Goal: Download file/media

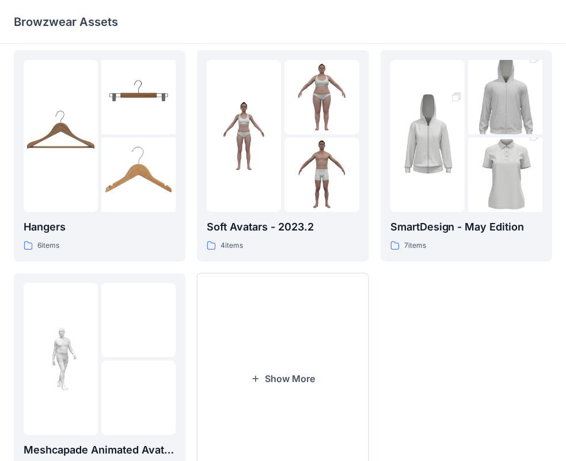
scroll to position [286, 0]
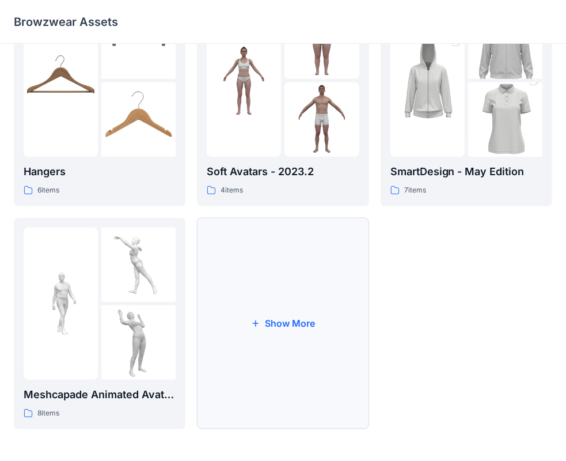
click at [280, 328] on button "Show More" at bounding box center [283, 323] width 172 height 211
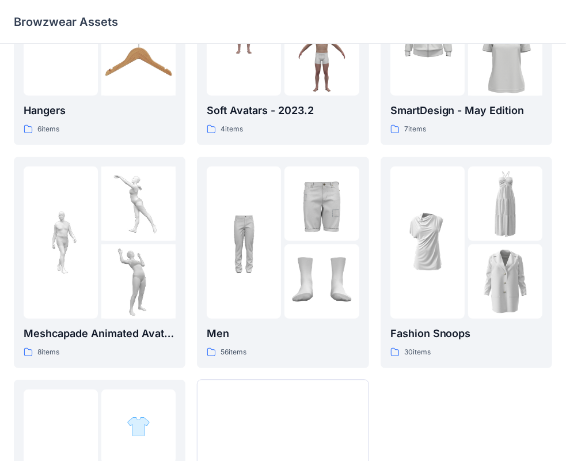
scroll to position [348, 0]
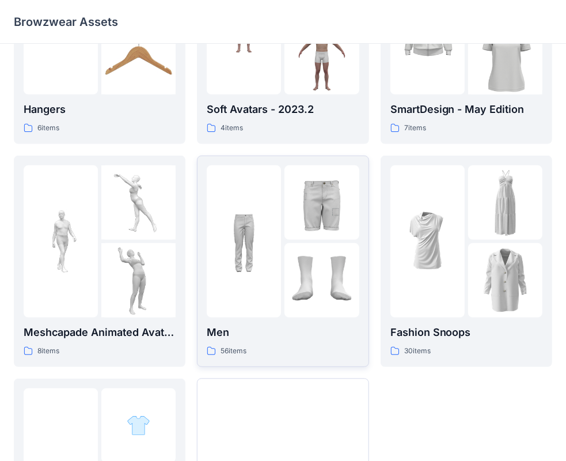
click at [286, 228] on img at bounding box center [322, 202] width 74 height 74
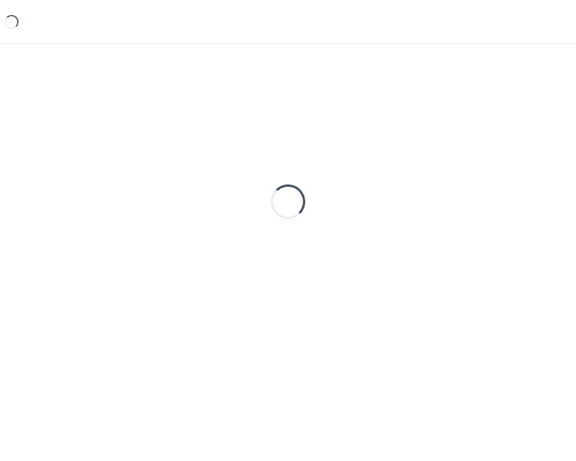
click at [286, 228] on div "Loading..." at bounding box center [288, 202] width 548 height 288
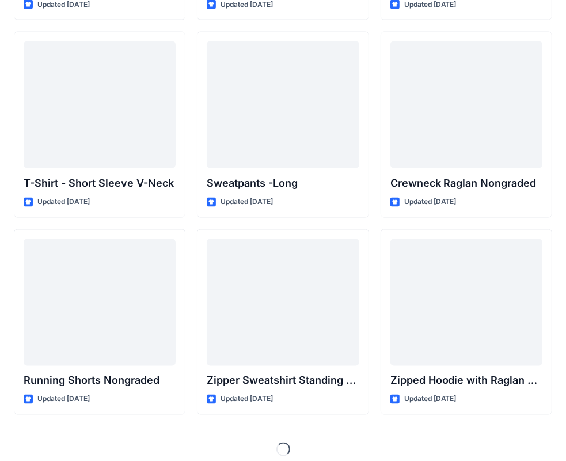
scroll to position [1217, 0]
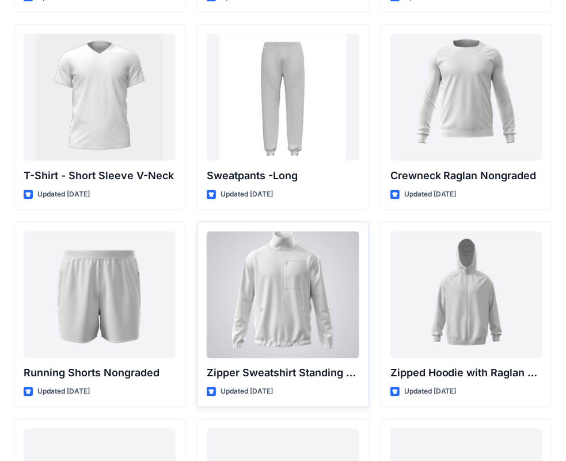
click at [297, 324] on div at bounding box center [283, 295] width 152 height 127
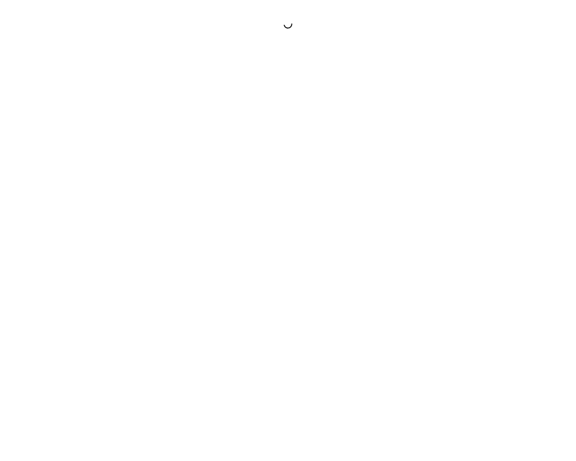
click at [297, 324] on div at bounding box center [288, 230] width 576 height 461
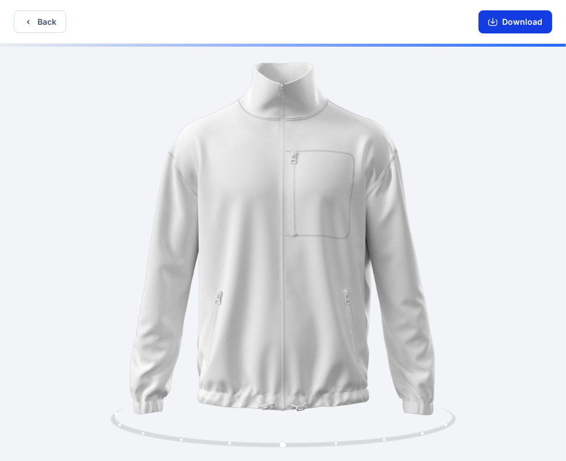
click at [536, 23] on button "Download" at bounding box center [516, 21] width 74 height 23
